Goal: Transaction & Acquisition: Purchase product/service

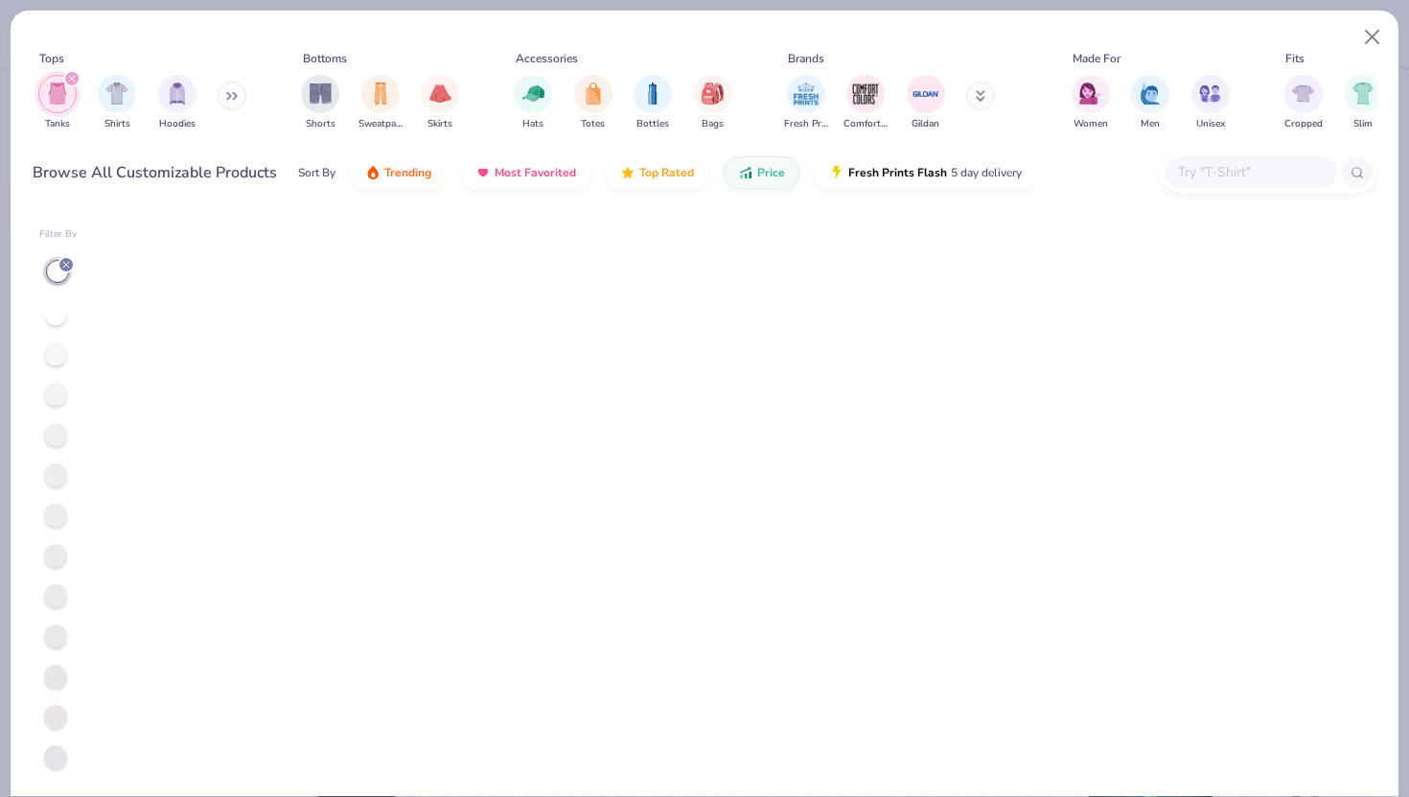
click at [1243, 165] on input "text" at bounding box center [1250, 172] width 148 height 22
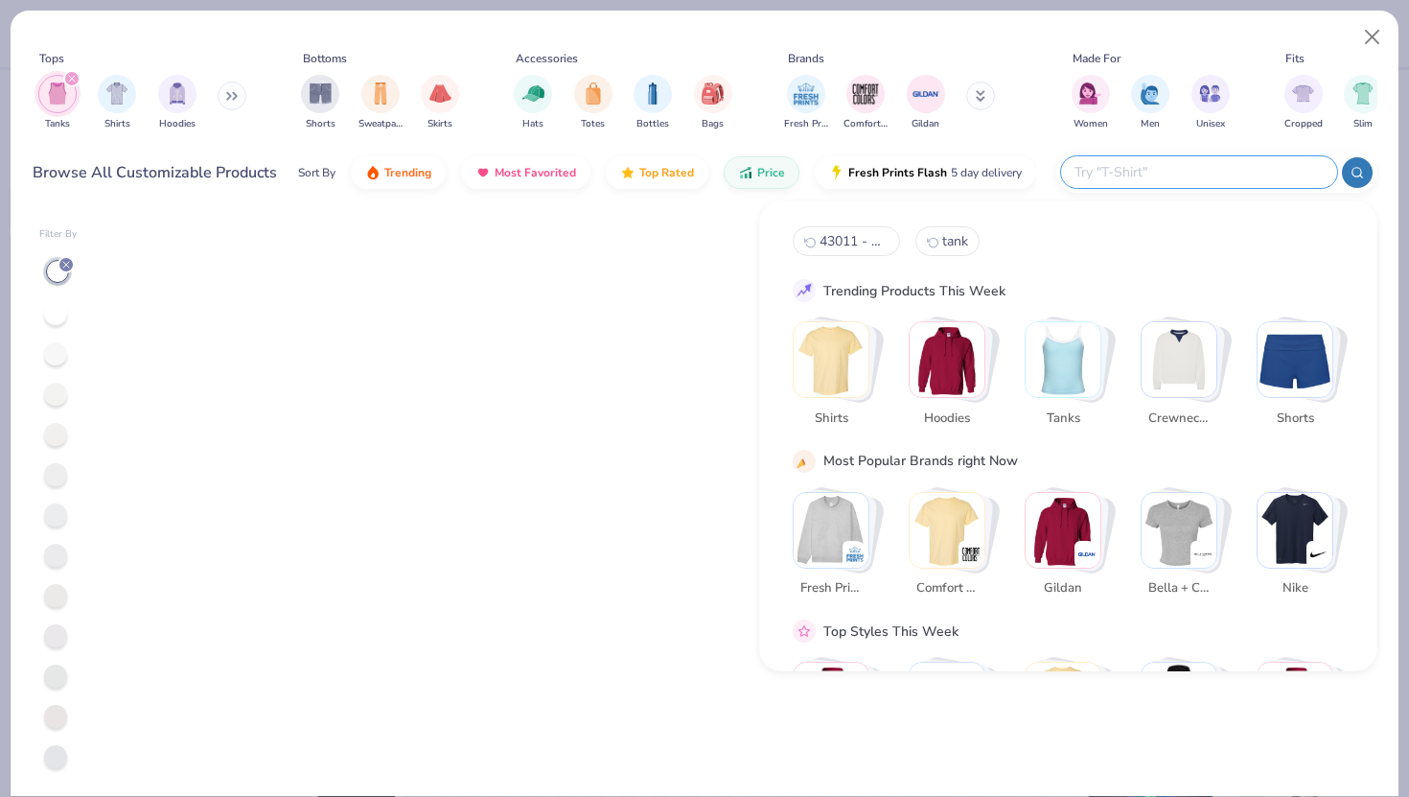
scroll to position [1805, 0]
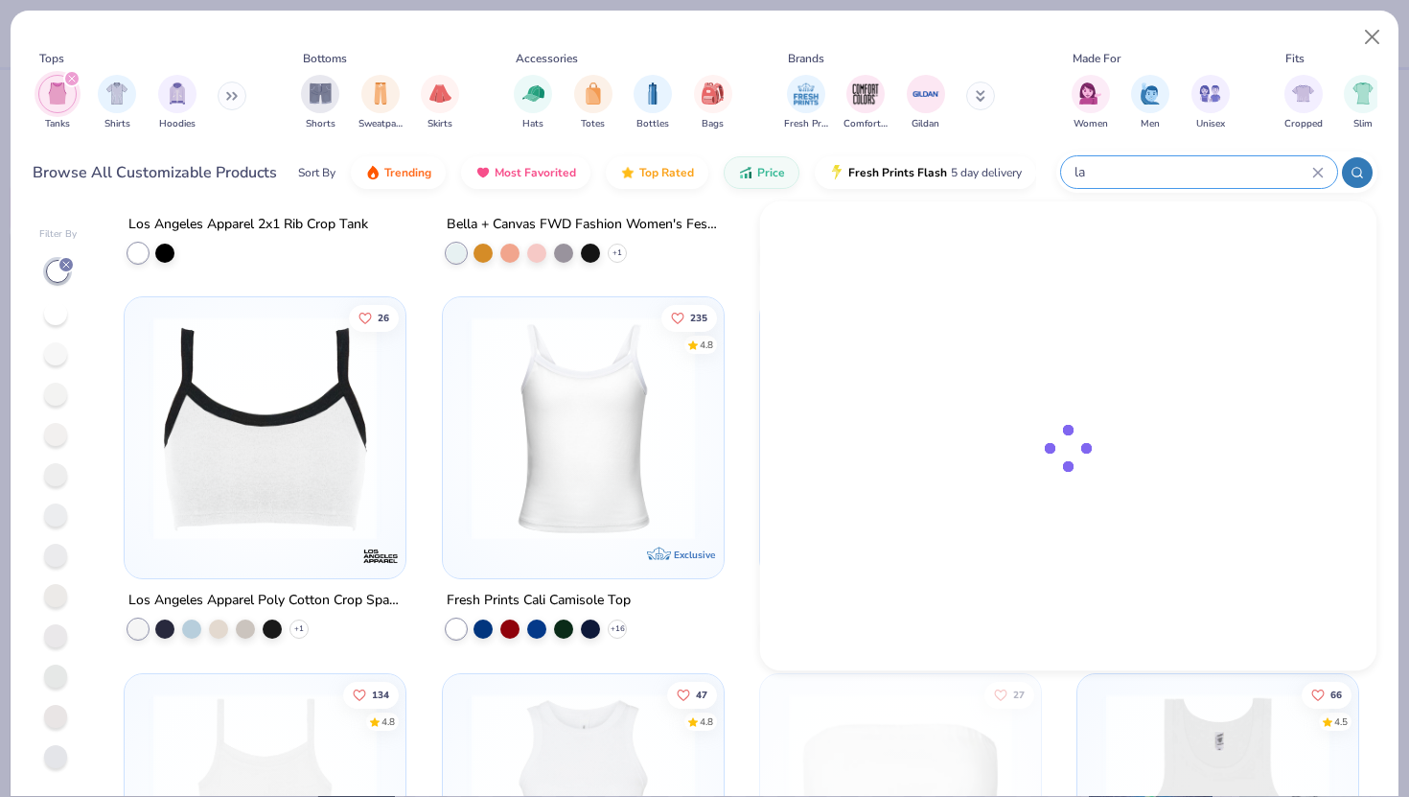
type input "la"
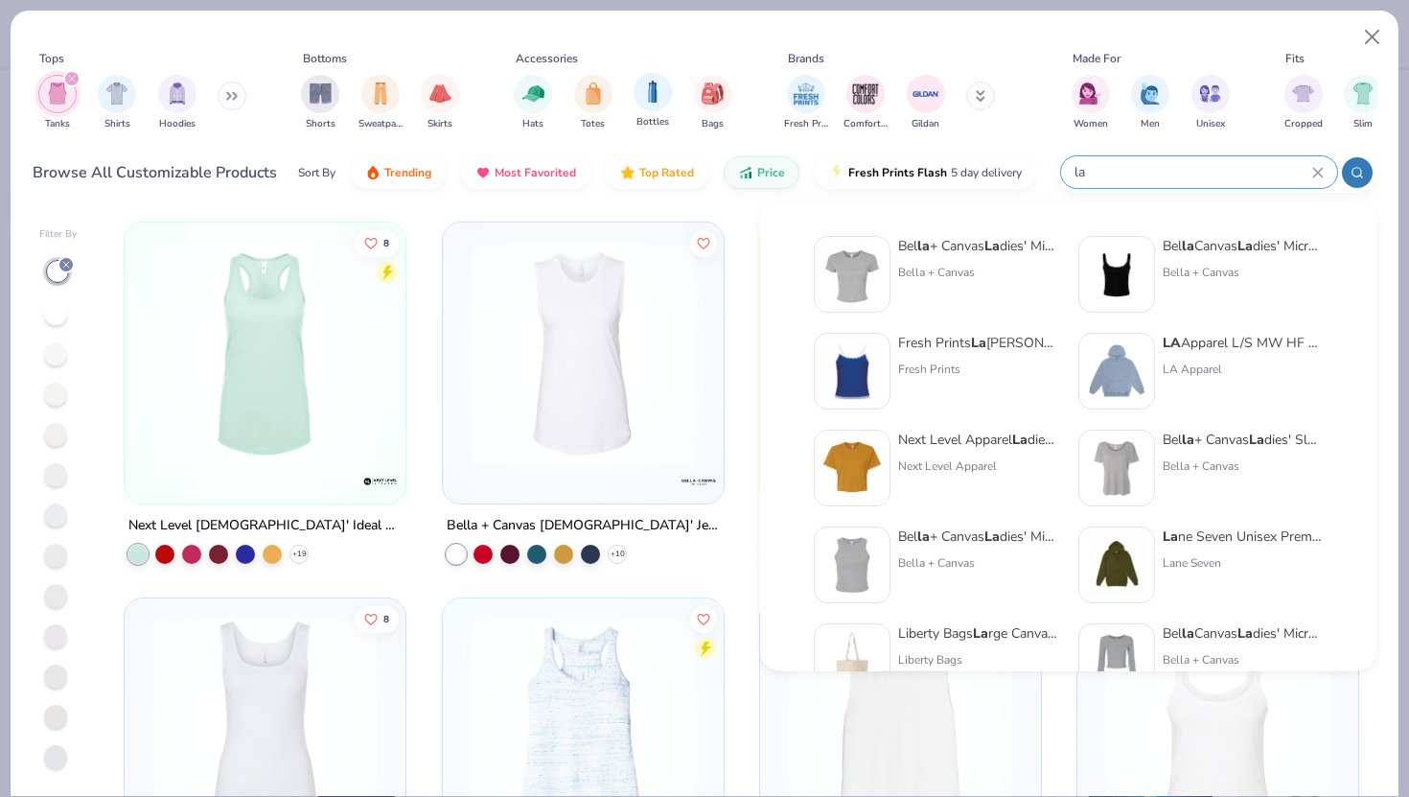
type textarea "x"
type input "l"
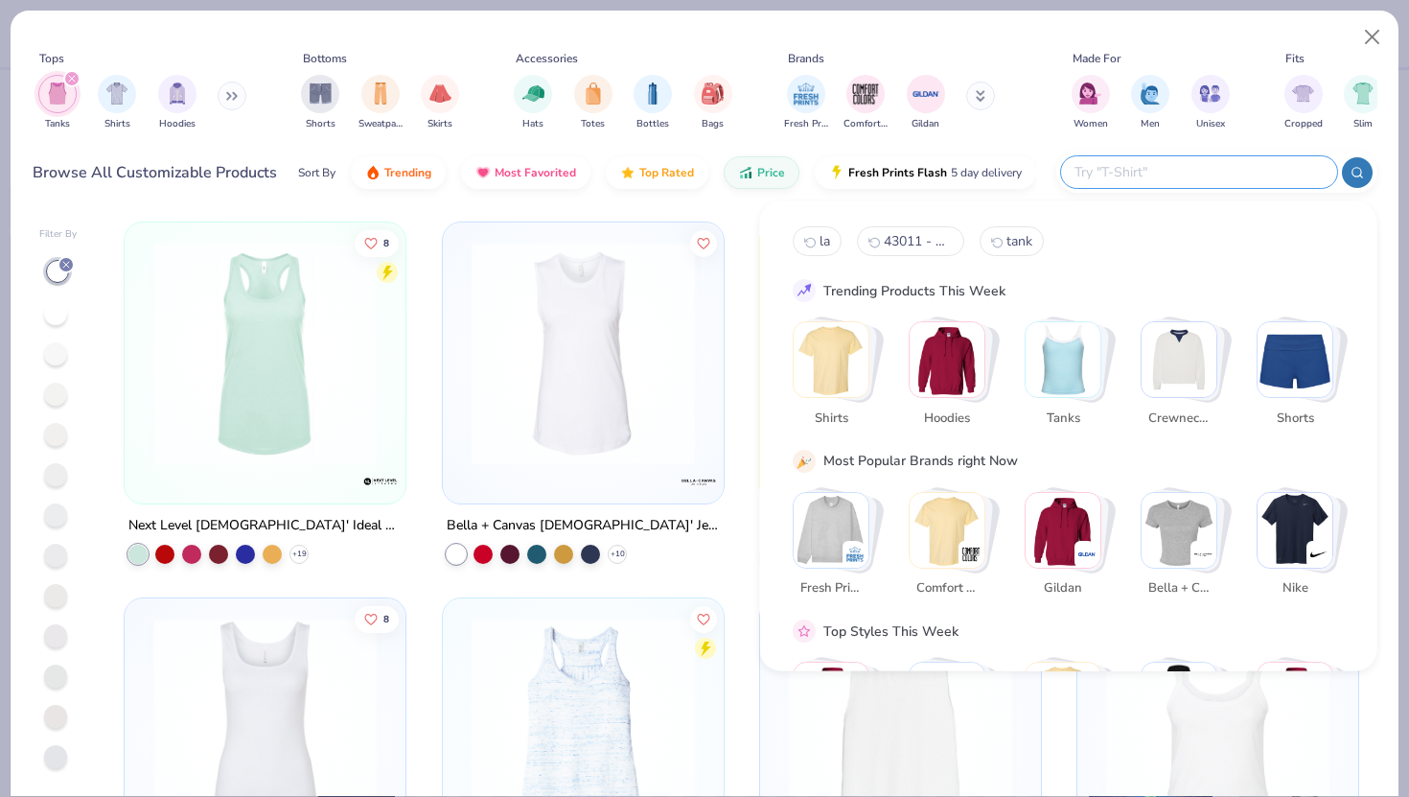
paste input "43011 - Baby Rib Spaghetti Tank"
type input "43011 - Baby Rib Spaghetti Tank"
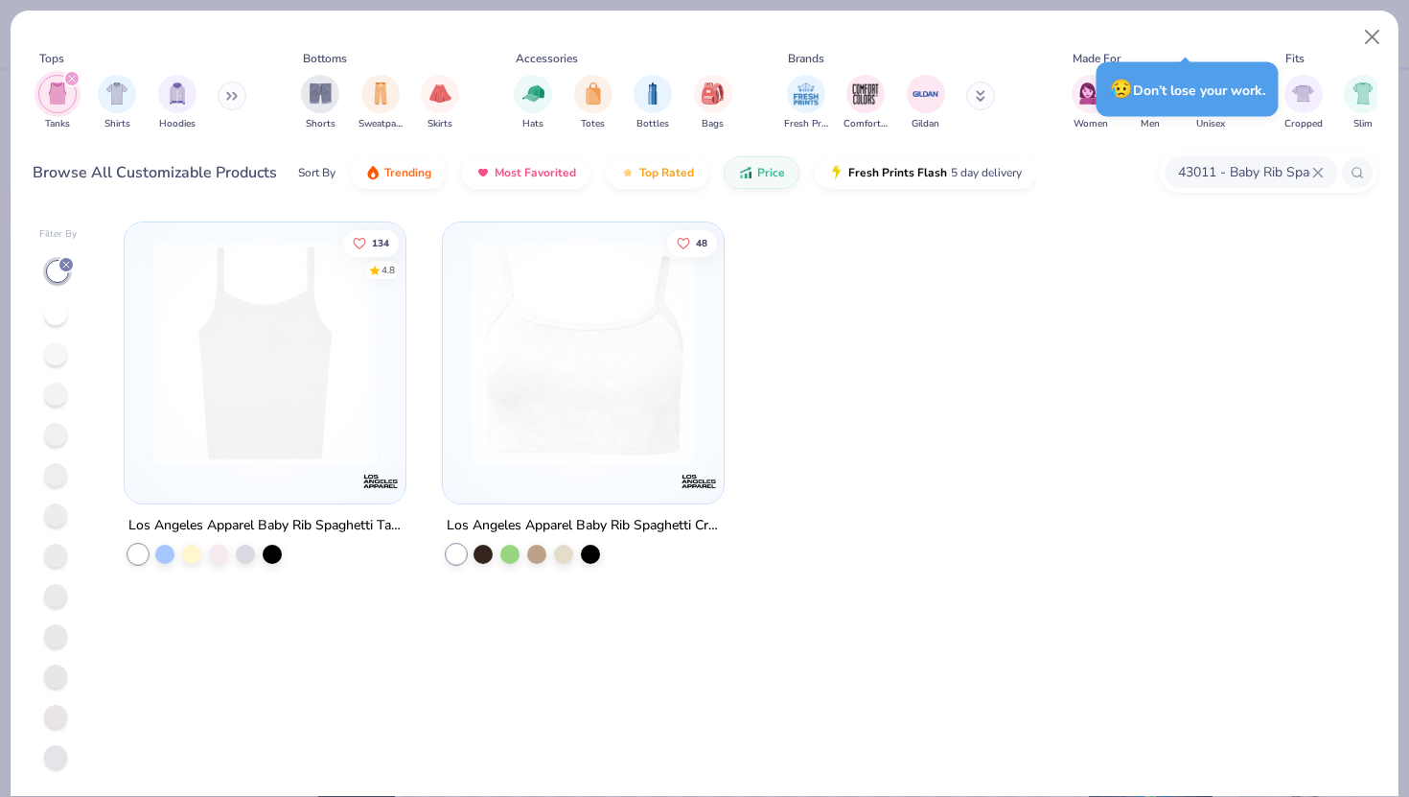
click at [228, 381] on img at bounding box center [265, 353] width 243 height 223
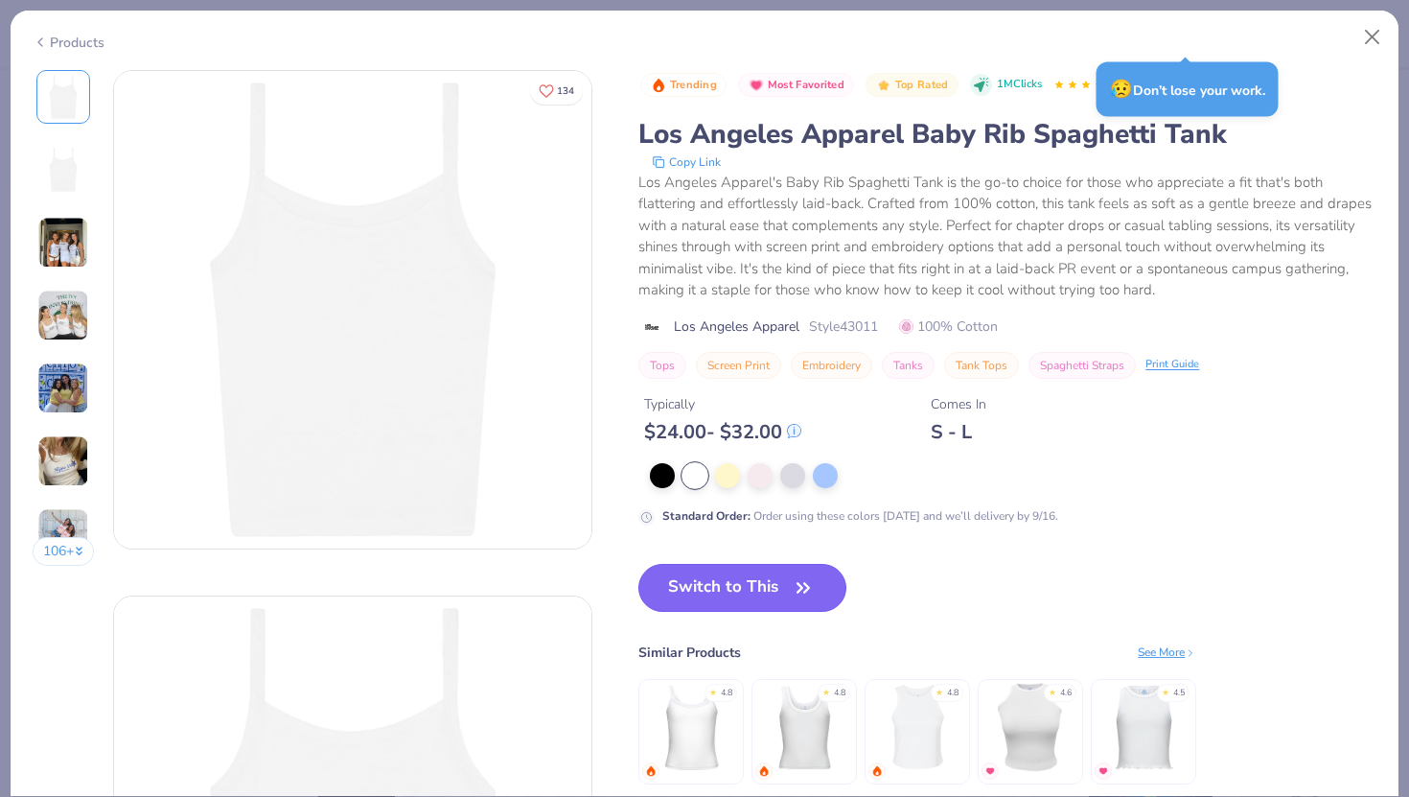
click at [751, 587] on button "Switch to This" at bounding box center [742, 588] width 208 height 48
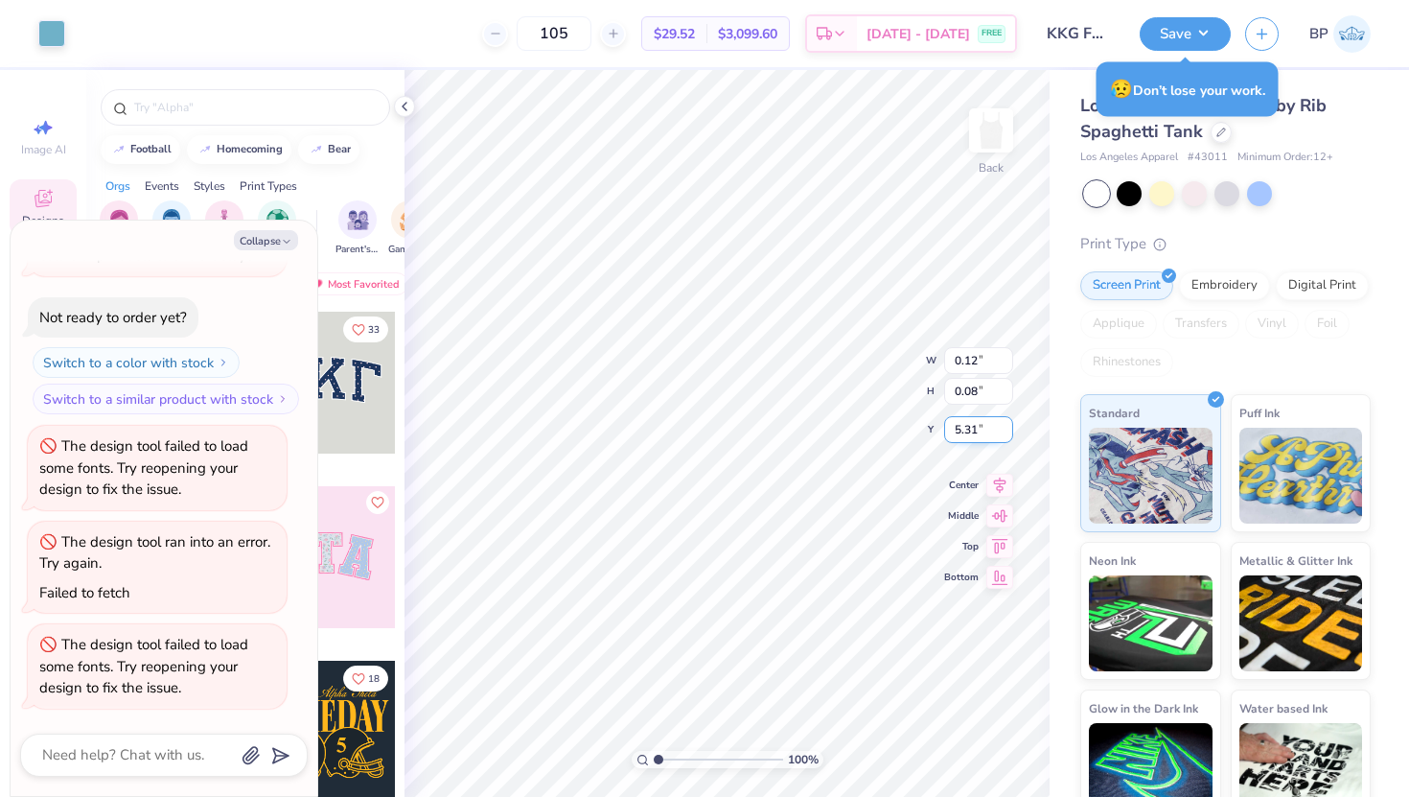
type textarea "x"
type input "1.44"
type input "1.49"
type input "4.67"
type textarea "x"
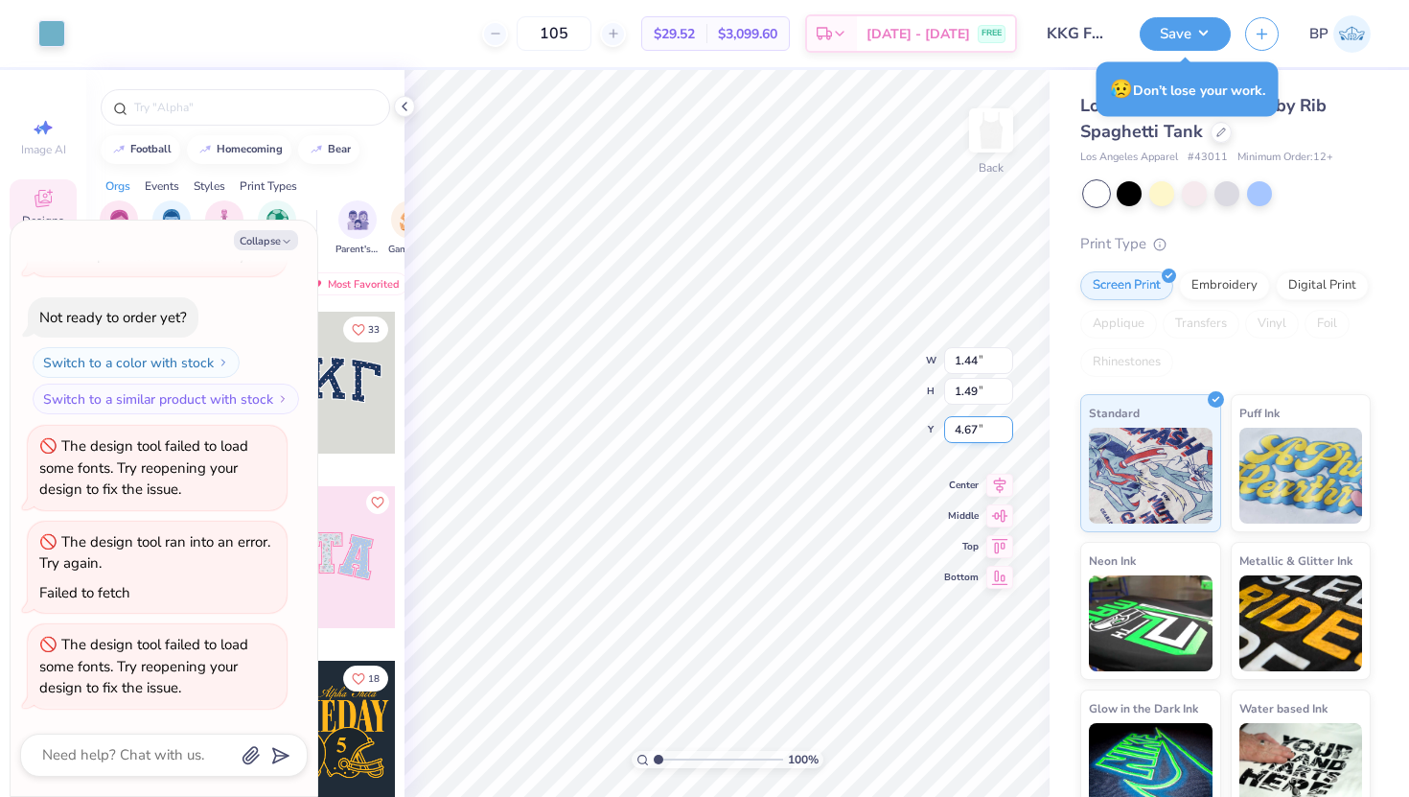
type input "4.06"
click at [966, 738] on icon at bounding box center [959, 742] width 19 height 19
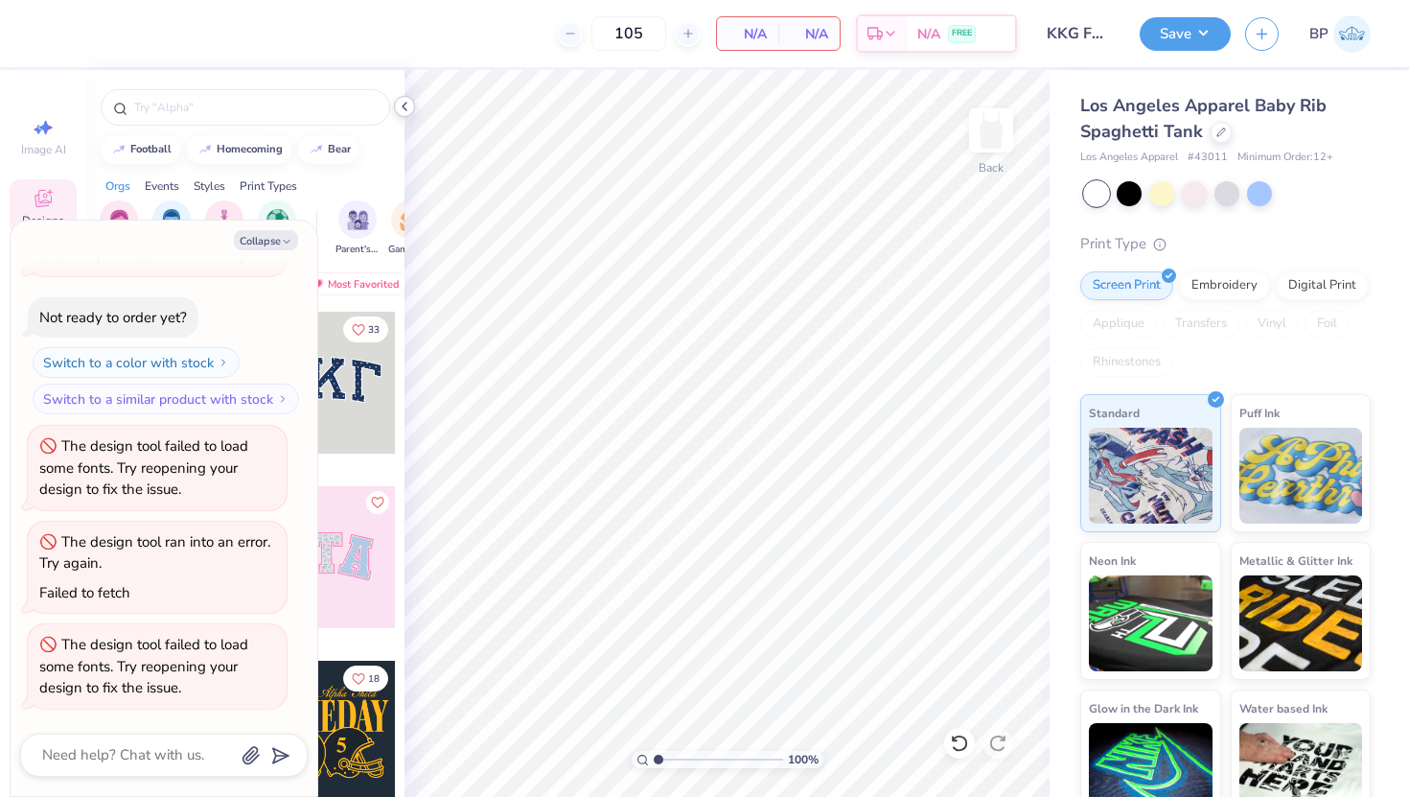
click at [399, 110] on icon at bounding box center [404, 106] width 15 height 15
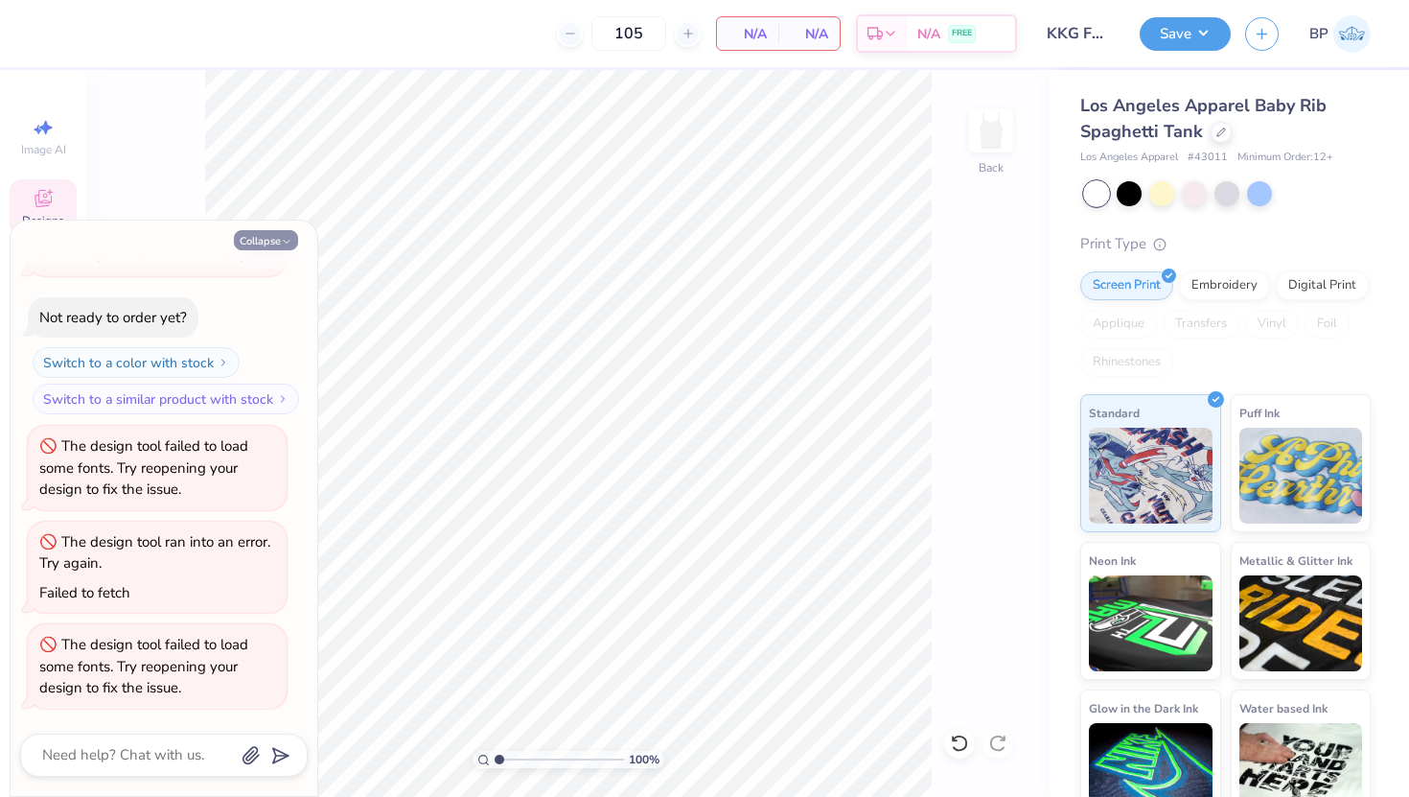
click at [280, 235] on button "Collapse" at bounding box center [266, 240] width 64 height 20
type textarea "x"
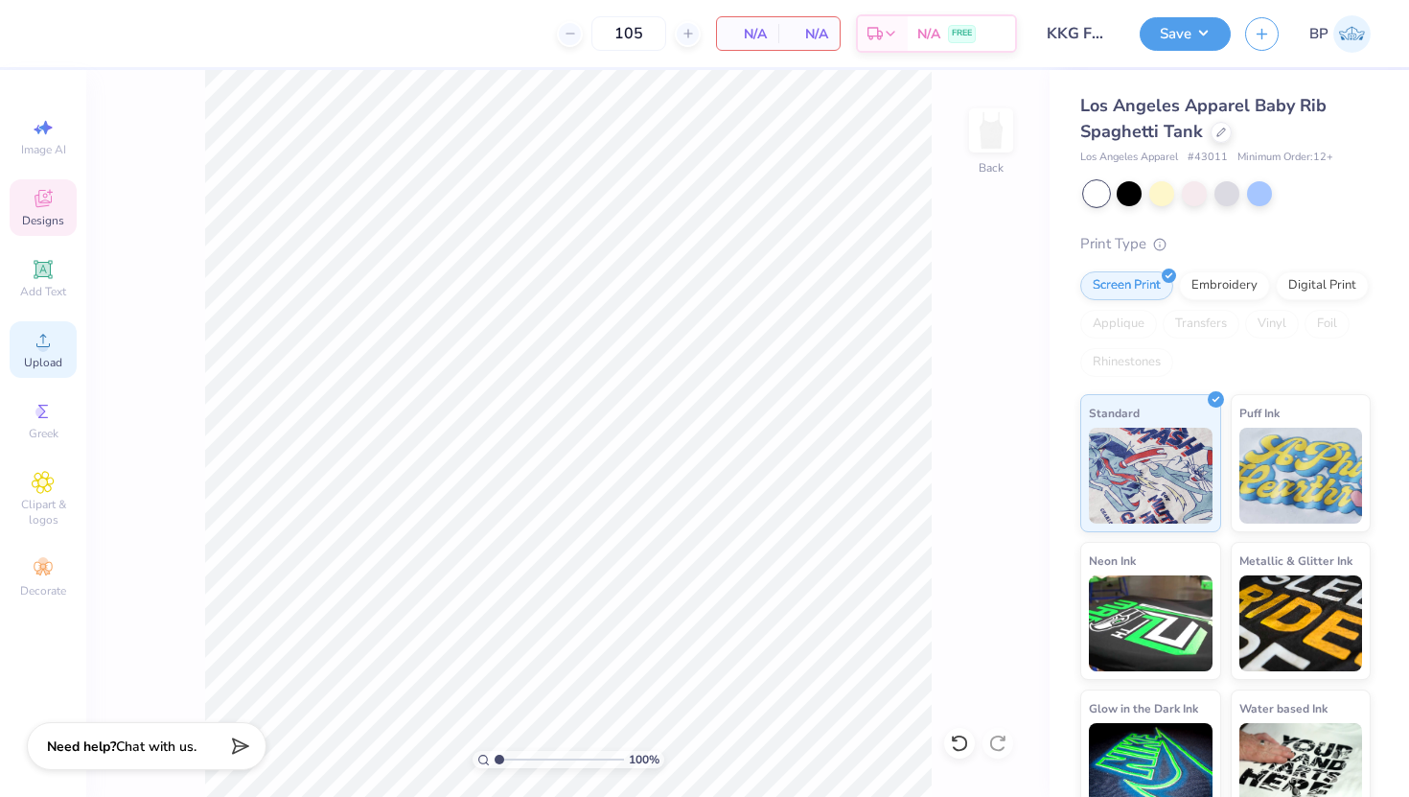
click at [55, 350] on div "Upload" at bounding box center [43, 349] width 67 height 57
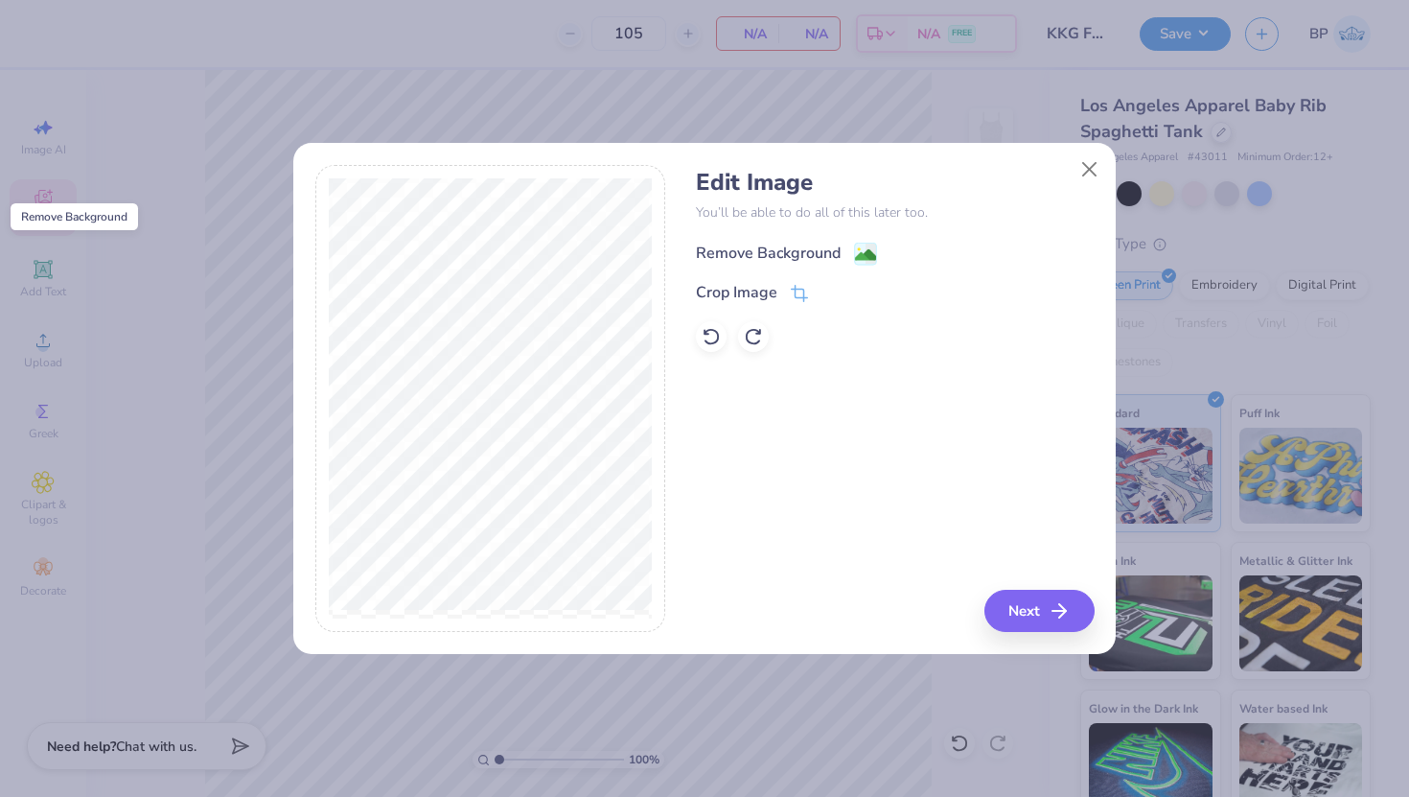
click at [865, 253] on image at bounding box center [865, 254] width 21 height 21
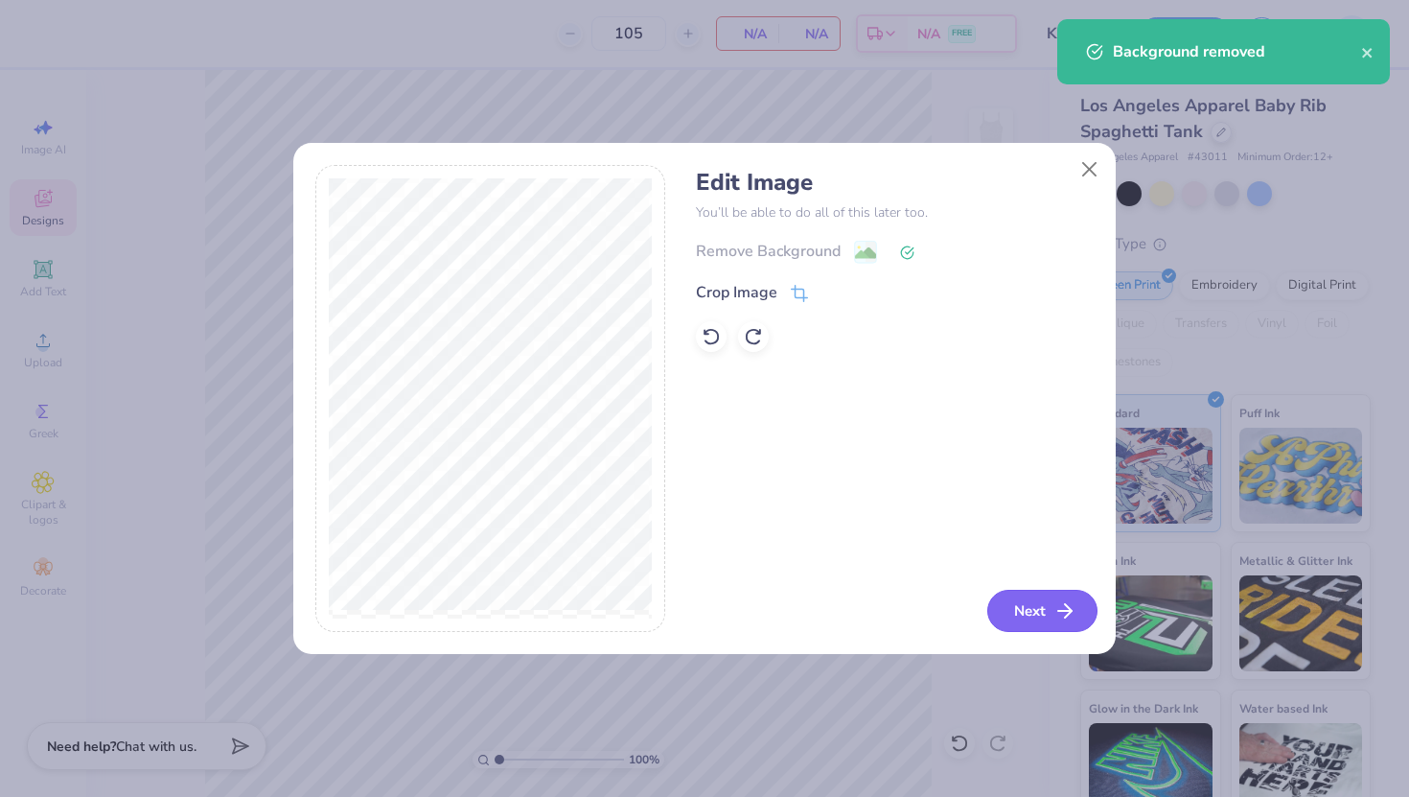
click at [1016, 597] on button "Next" at bounding box center [1042, 610] width 110 height 42
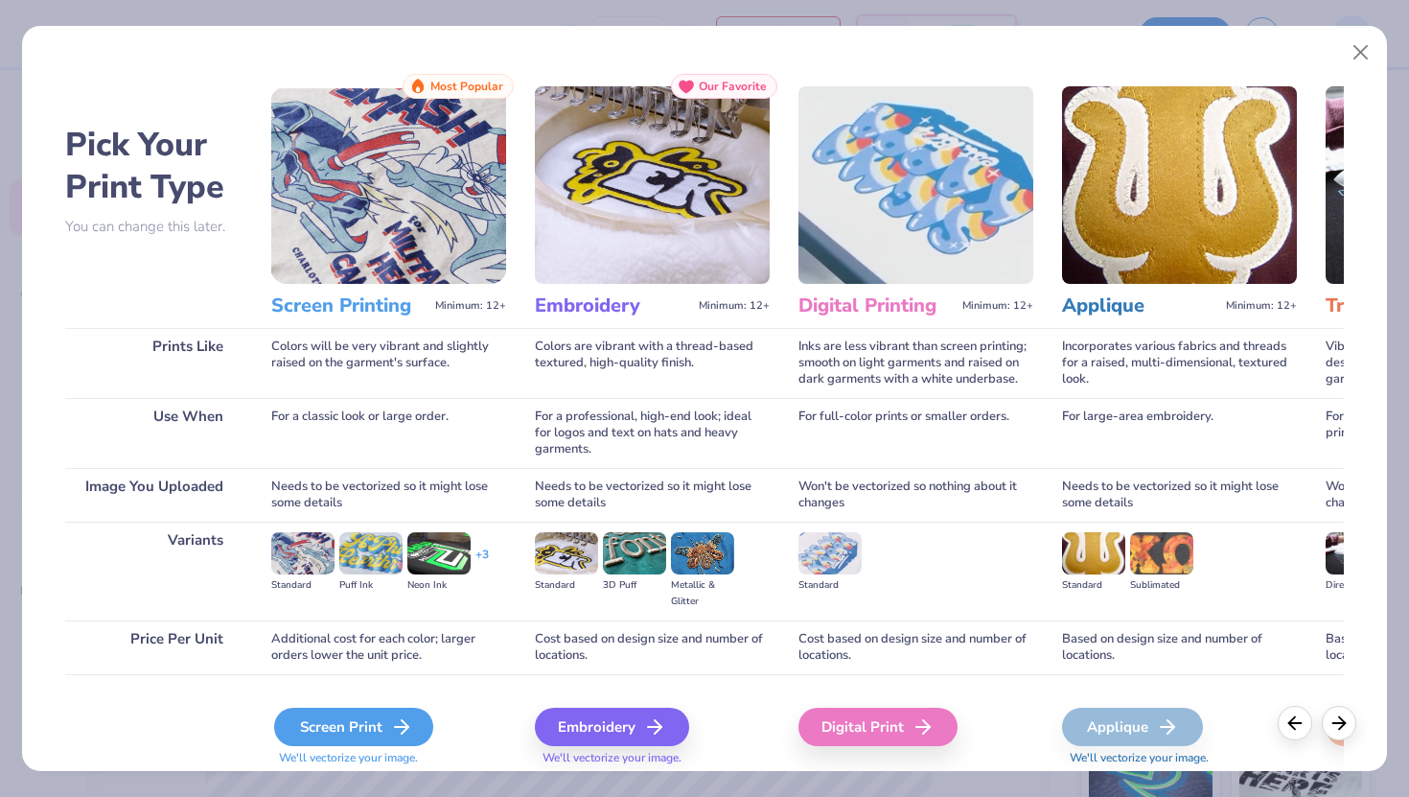
click at [348, 719] on div "Screen Print" at bounding box center [353, 726] width 159 height 38
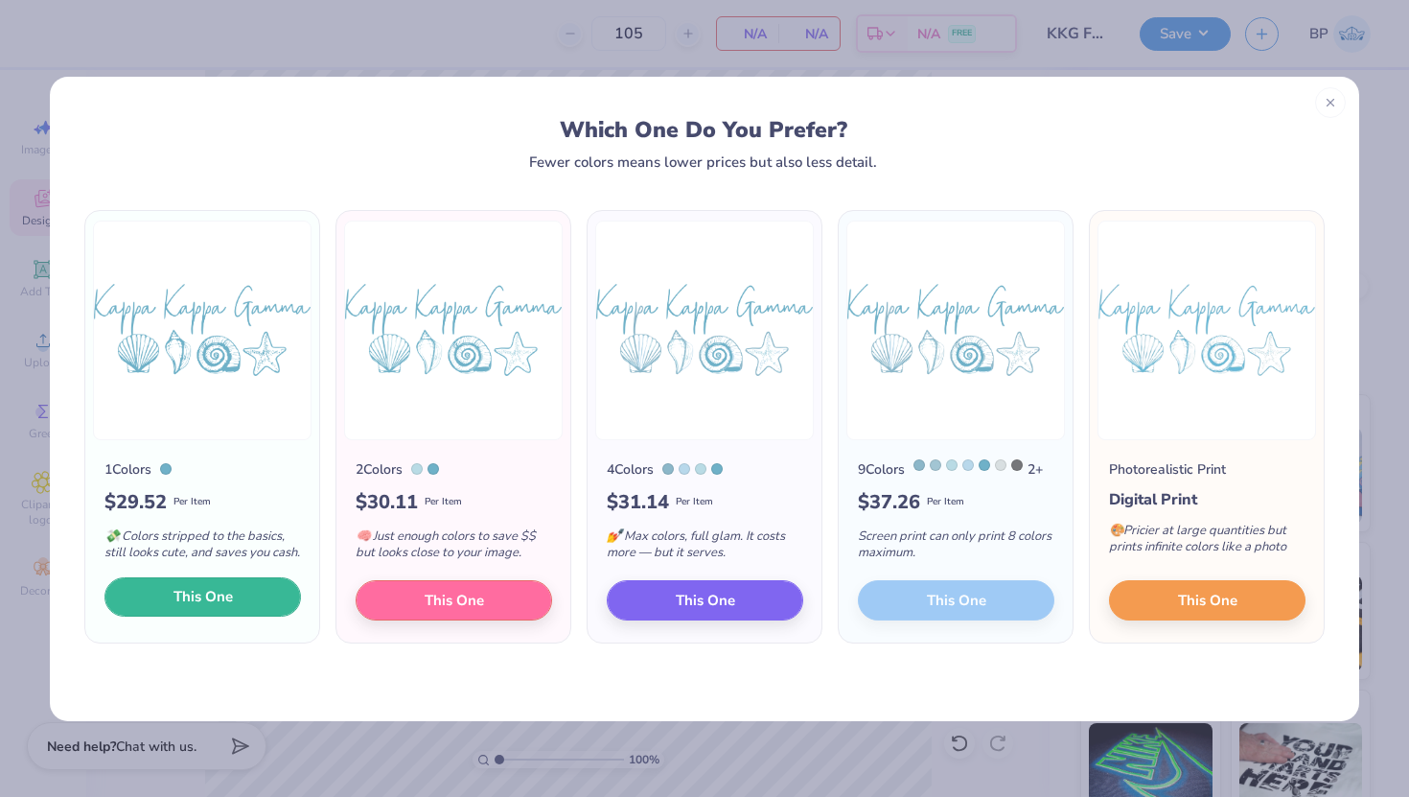
click at [241, 617] on button "This One" at bounding box center [202, 597] width 196 height 40
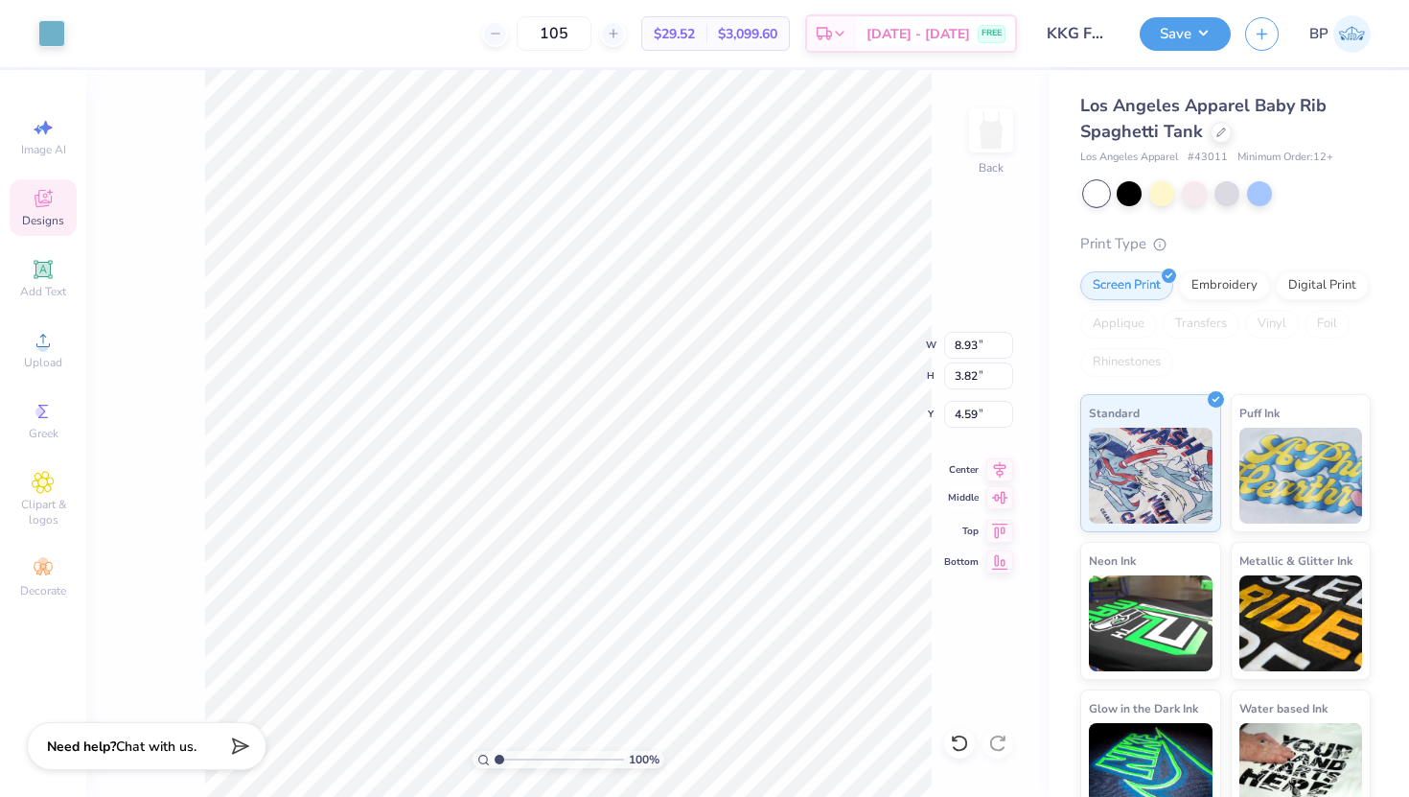
click at [995, 497] on icon at bounding box center [1000, 497] width 16 height 12
click at [992, 527] on icon at bounding box center [999, 528] width 27 height 23
click at [993, 564] on icon at bounding box center [999, 558] width 27 height 23
type input "8.68"
click at [991, 543] on div "100 % Back W 8.93 8.93 " H 3.82 3.82 " Y 8.68 8.68 " Center Middle Top Bottom" at bounding box center [567, 433] width 963 height 727
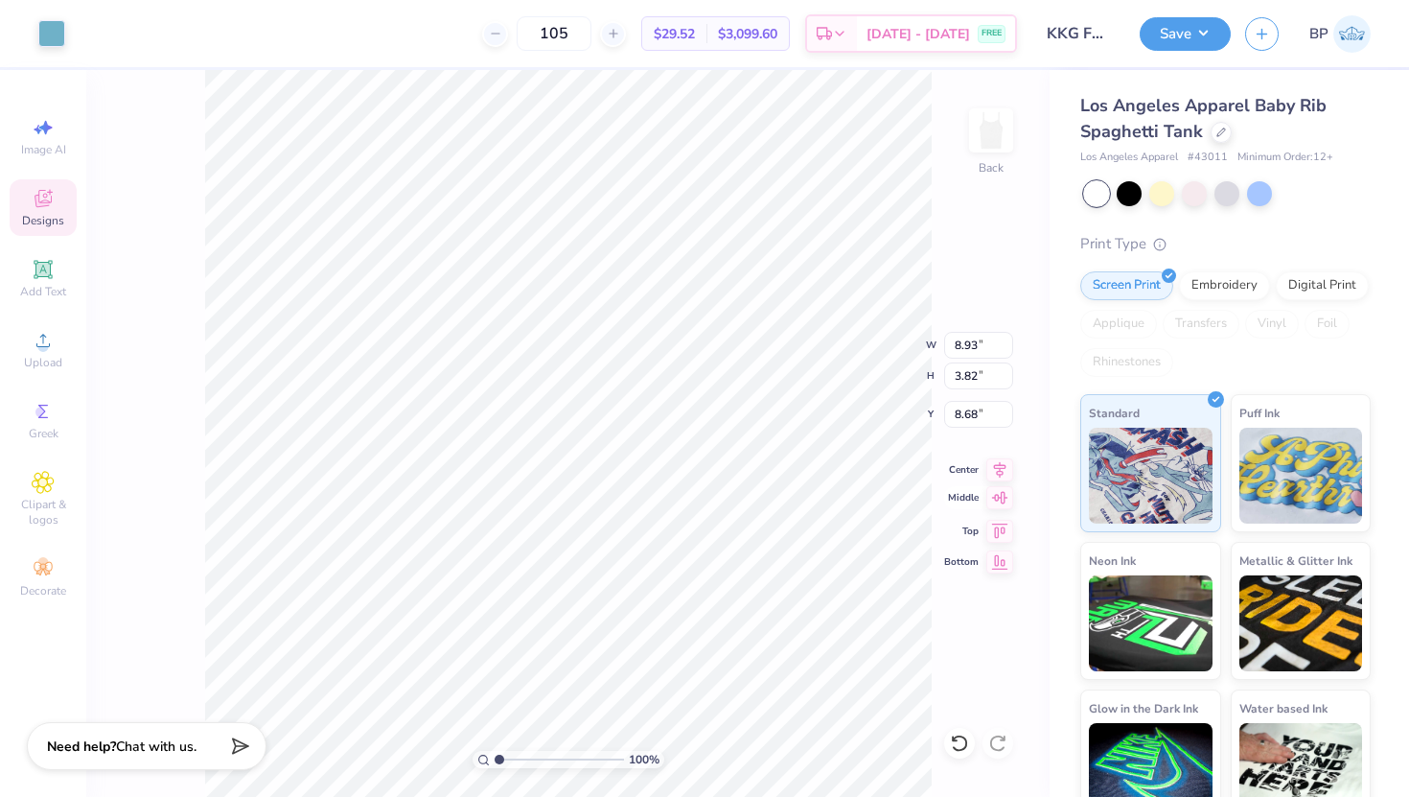
click at [992, 502] on icon at bounding box center [999, 497] width 27 height 23
click at [1000, 529] on icon at bounding box center [999, 528] width 27 height 23
type input "1.80"
click at [992, 131] on img at bounding box center [991, 130] width 77 height 77
click at [994, 130] on img at bounding box center [991, 130] width 77 height 77
